Goal: Information Seeking & Learning: Find specific fact

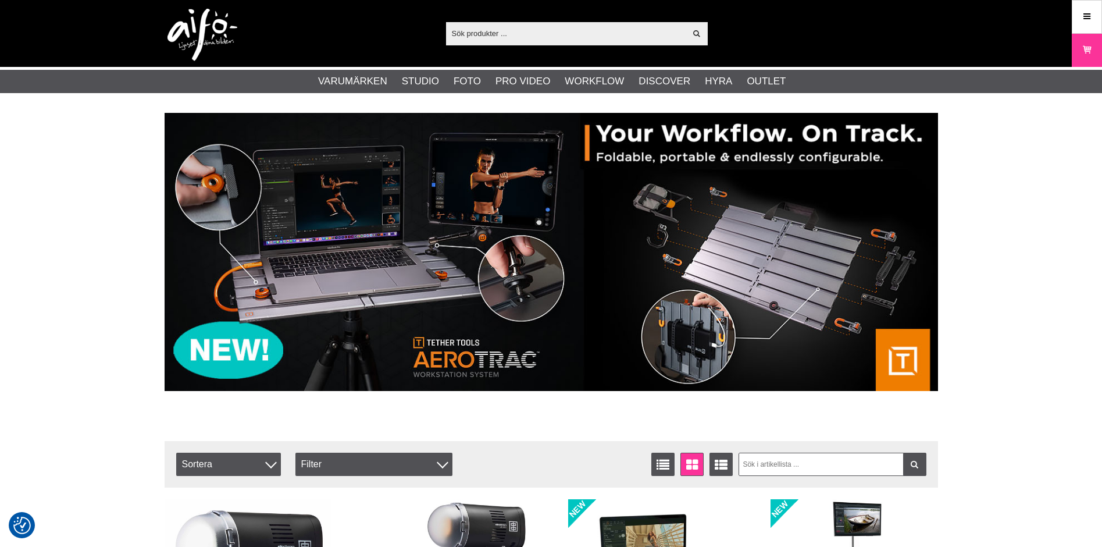
click at [472, 36] on input "text" at bounding box center [566, 32] width 240 height 17
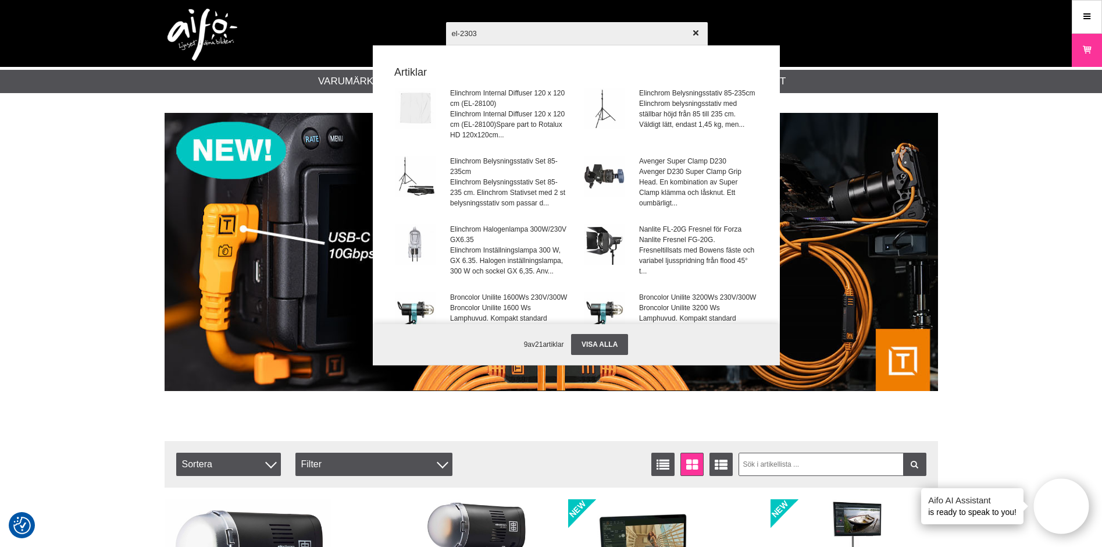
type input "el-23034"
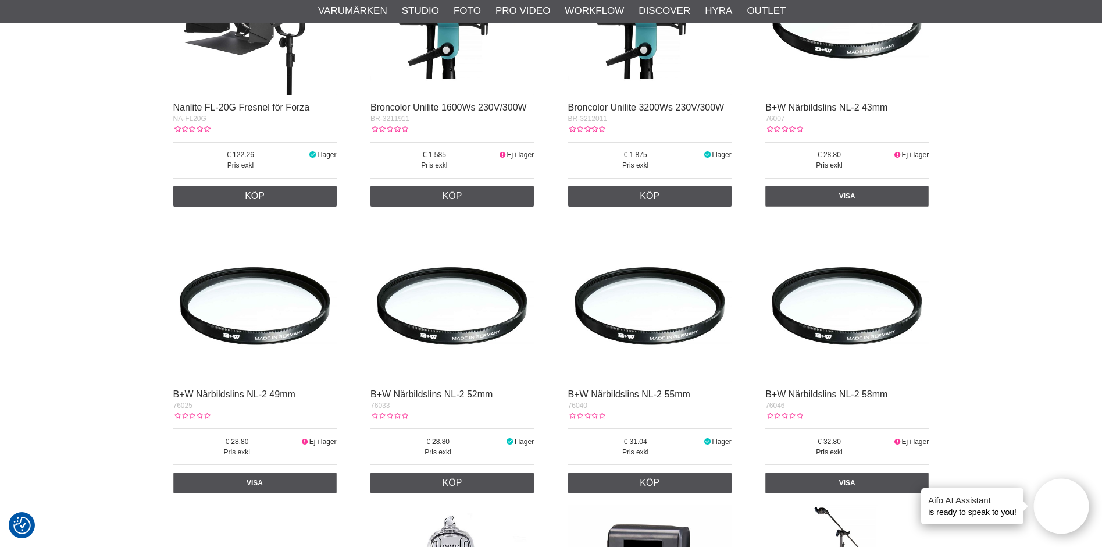
scroll to position [989, 0]
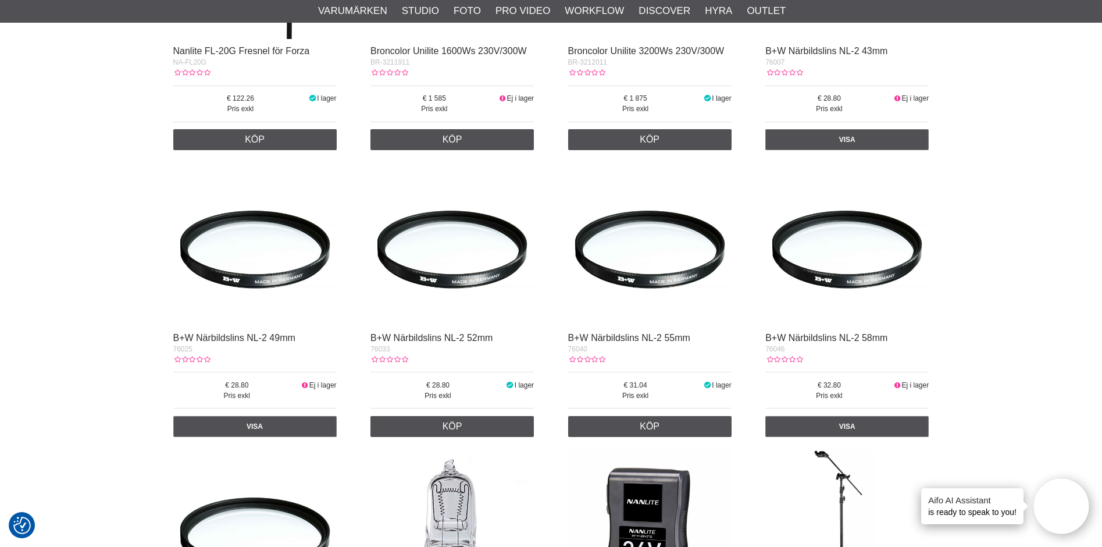
click at [977, 106] on div "Sökresultat Din sökning på el-23034 gav 339 träffar. Hittar du inte det du söke…" at bounding box center [551, 312] width 1102 height 2377
click at [1017, 95] on div "Sökresultat Din sökning på el-23034 gav 339 träffar. Hittar du inte det du söke…" at bounding box center [551, 312] width 1102 height 2377
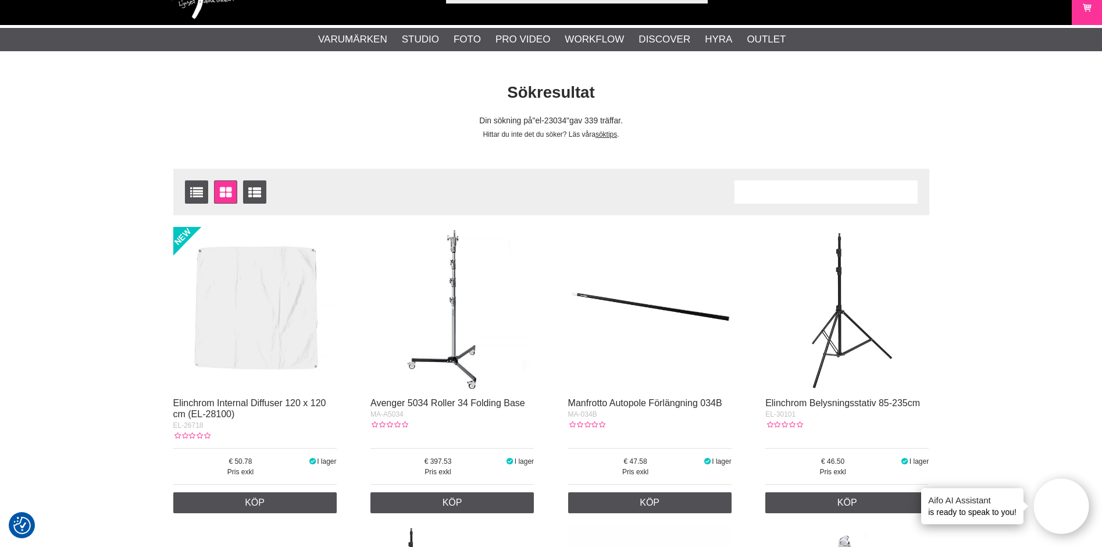
scroll to position [0, 0]
